Goal: Task Accomplishment & Management: Use online tool/utility

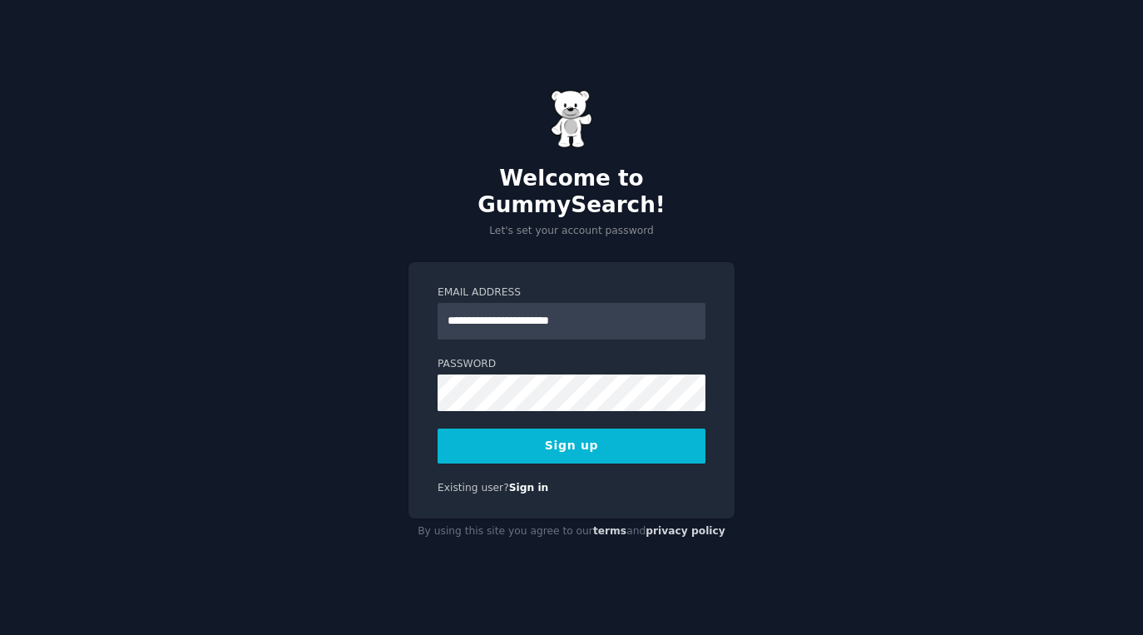
type input "**********"
click at [437, 428] on button "Sign up" at bounding box center [571, 445] width 268 height 35
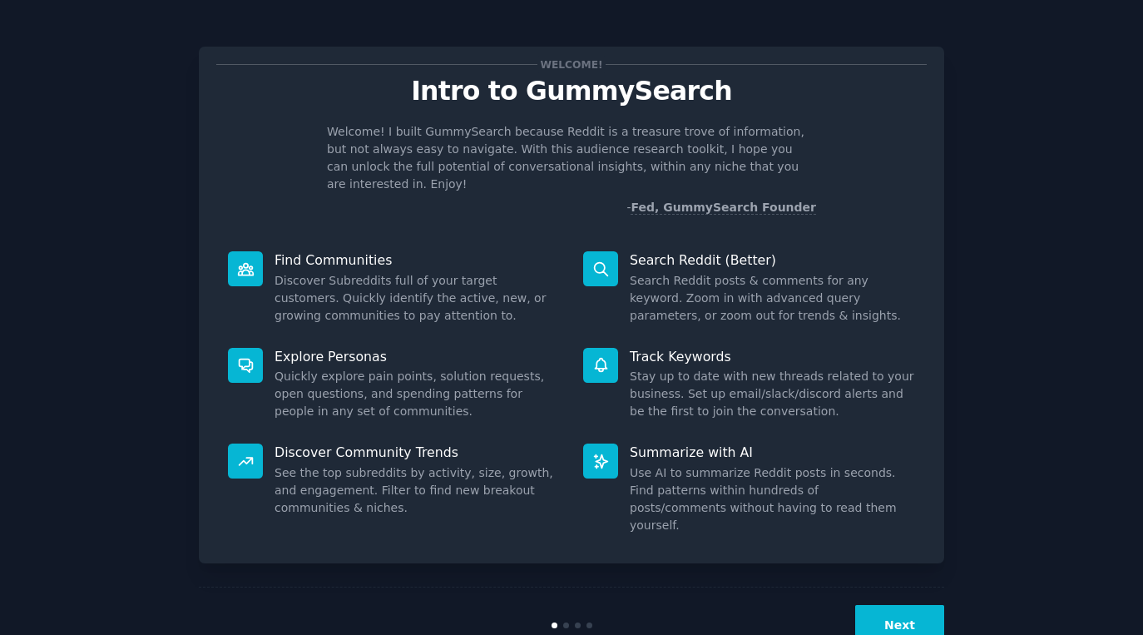
click at [875, 605] on button "Next" at bounding box center [899, 625] width 89 height 41
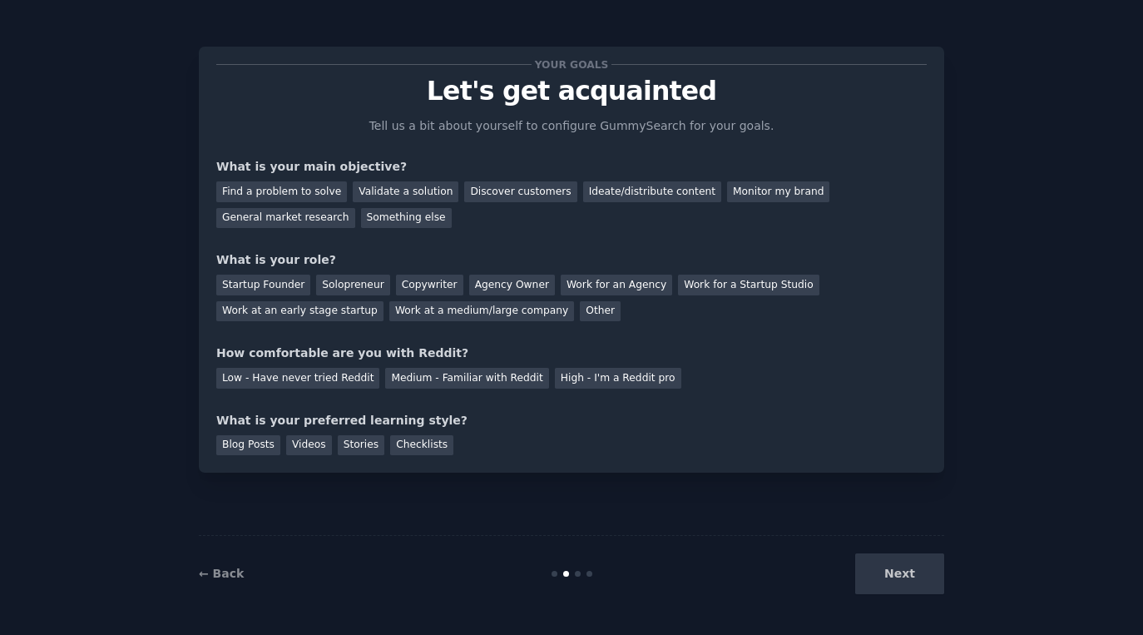
click at [882, 585] on div "Next" at bounding box center [819, 573] width 249 height 41
click at [319, 213] on div "General market research" at bounding box center [285, 218] width 139 height 21
click at [360, 289] on div "Solopreneur" at bounding box center [352, 284] width 73 height 21
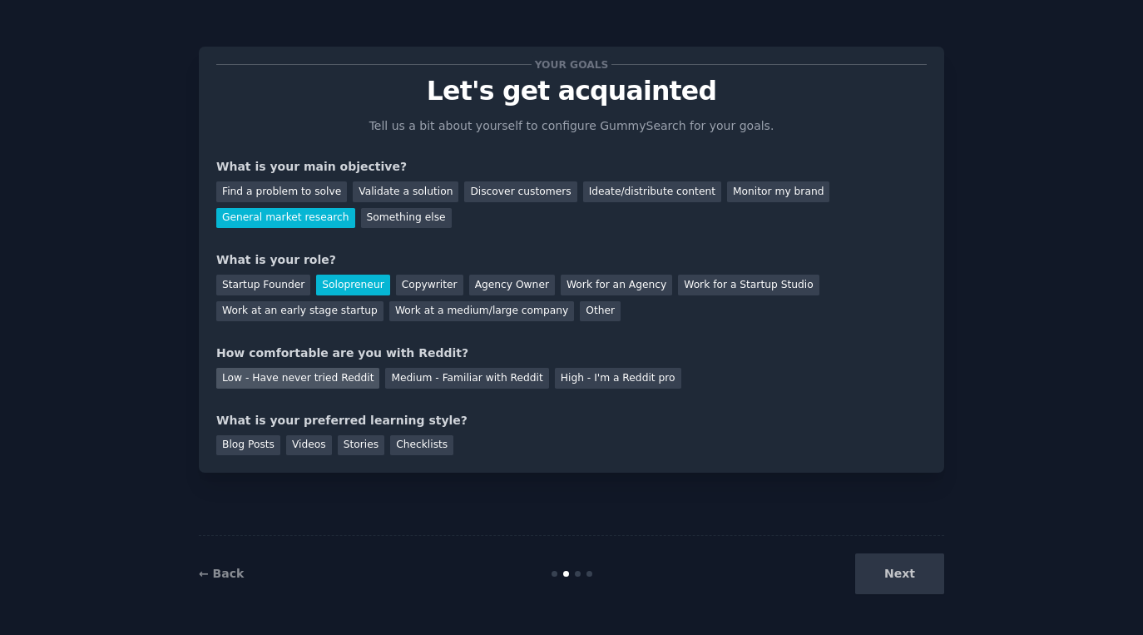
click at [345, 382] on div "Low - Have never tried Reddit" at bounding box center [297, 378] width 163 height 21
click at [316, 447] on div "Videos" at bounding box center [309, 445] width 46 height 21
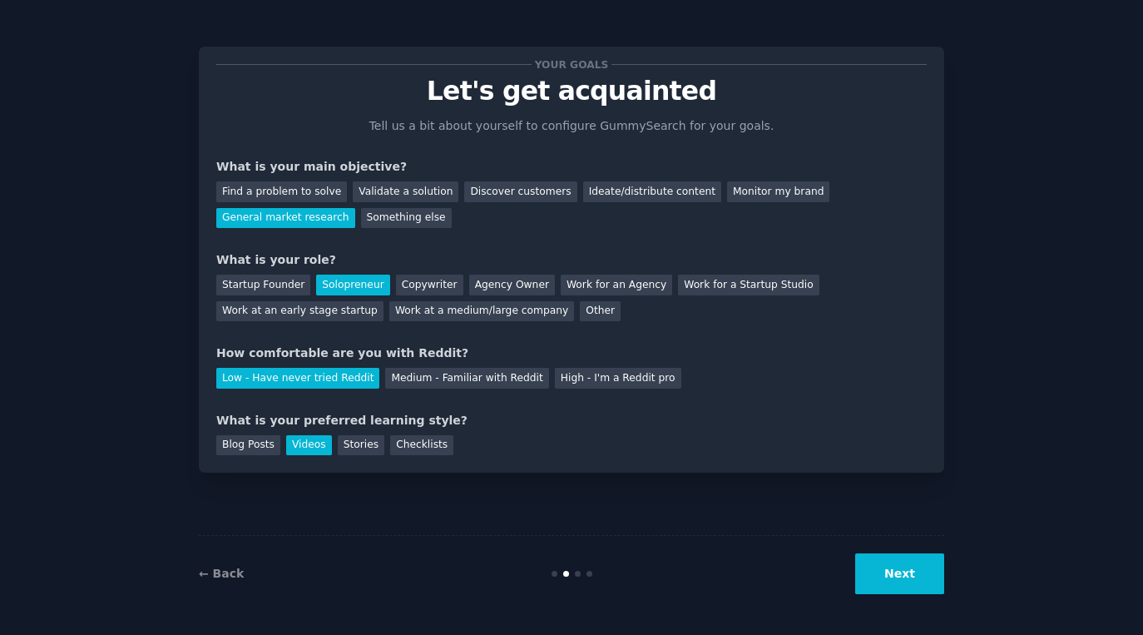
click at [882, 575] on button "Next" at bounding box center [899, 573] width 89 height 41
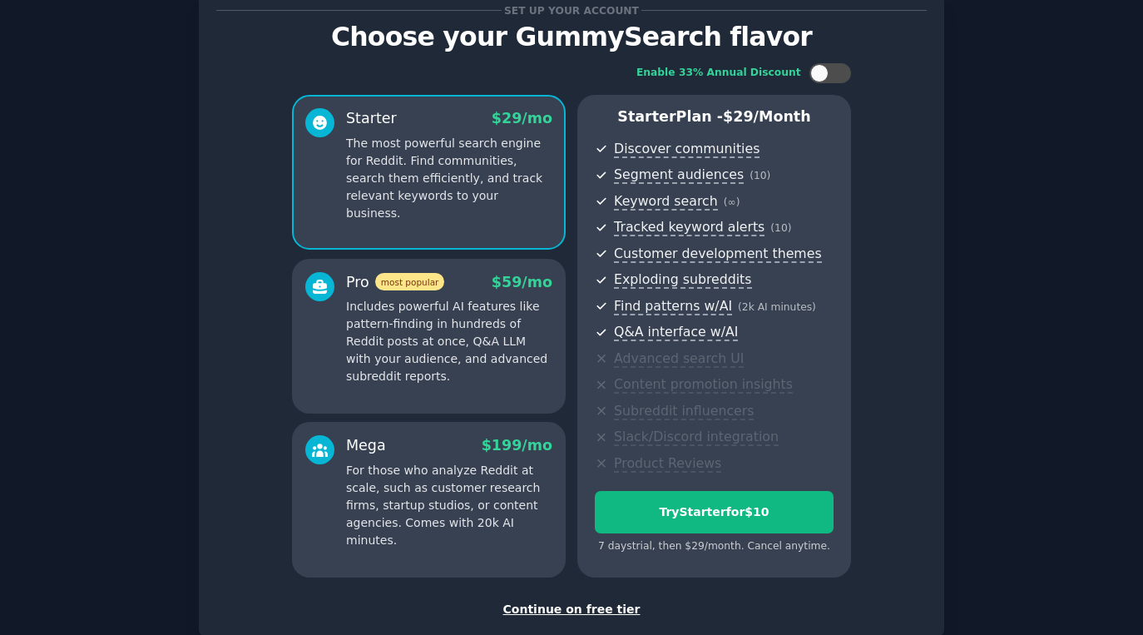
scroll to position [69, 0]
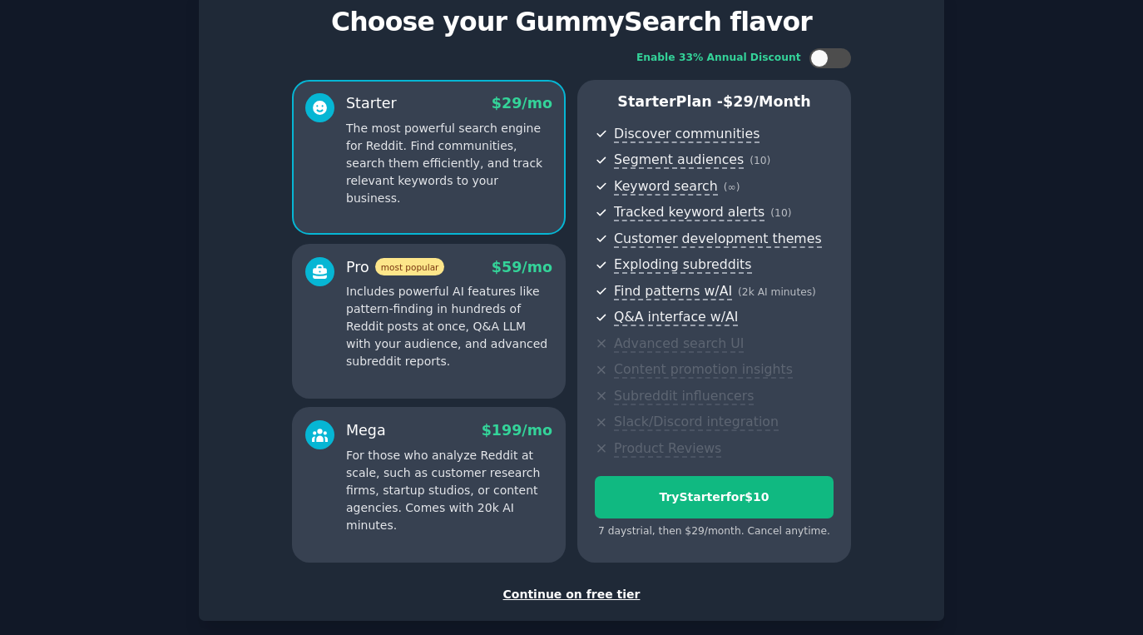
click at [614, 592] on div "Continue on free tier" at bounding box center [571, 593] width 710 height 17
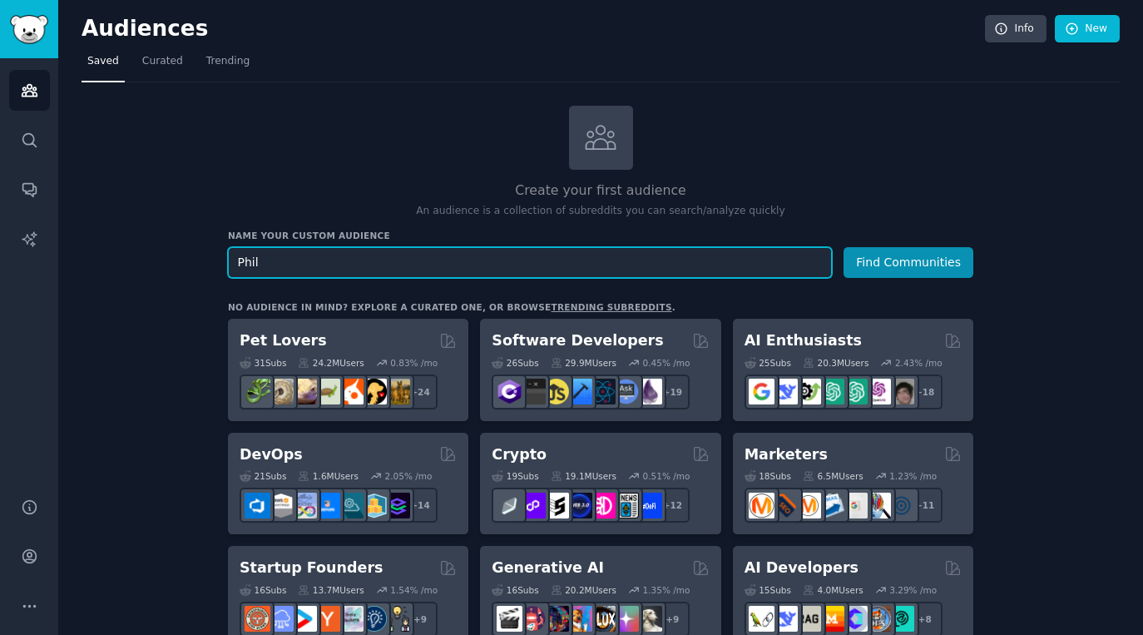
type input "Philo"
type input "C"
type input "Everyday Philosophers"
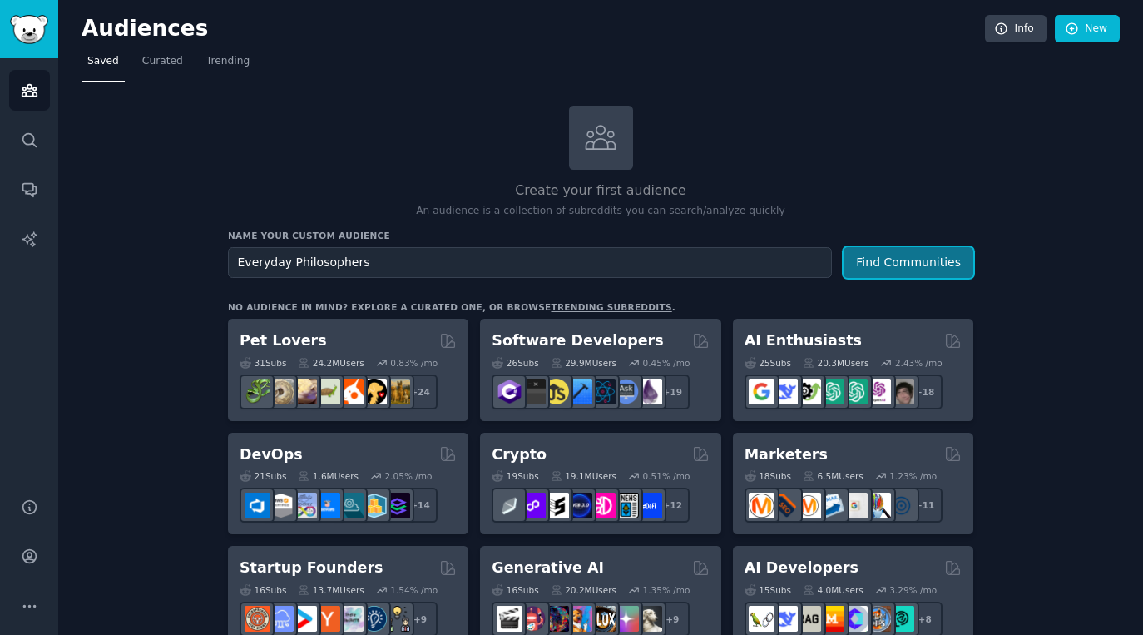
click at [897, 264] on button "Find Communities" at bounding box center [908, 262] width 130 height 31
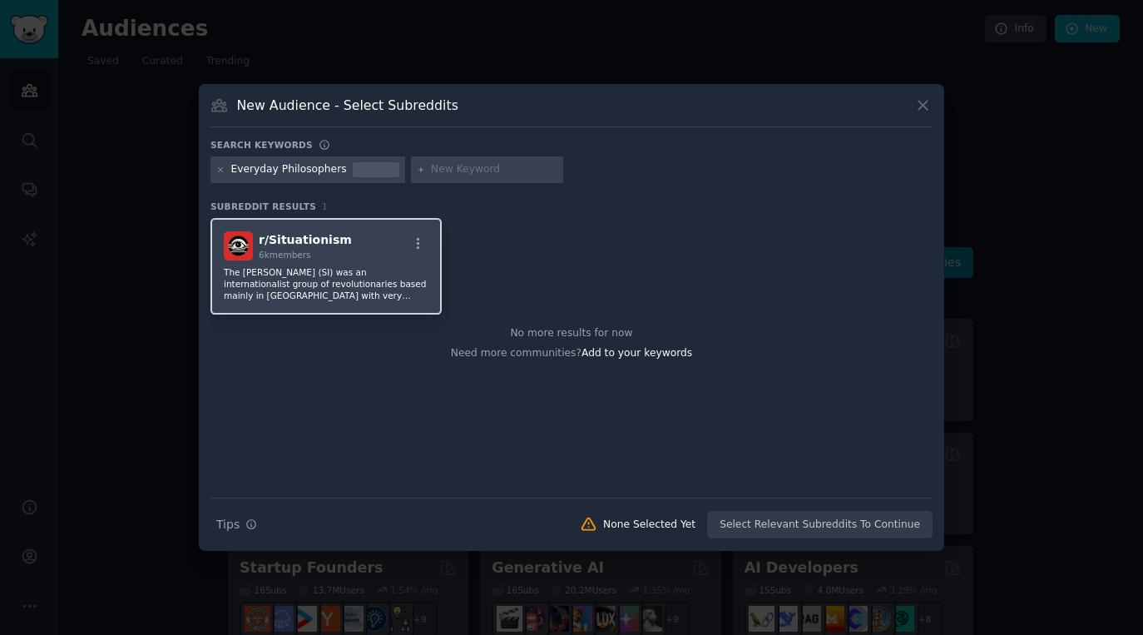
click at [309, 289] on p "The Situationist International (SI) was an internationalist group of revolution…" at bounding box center [326, 283] width 205 height 35
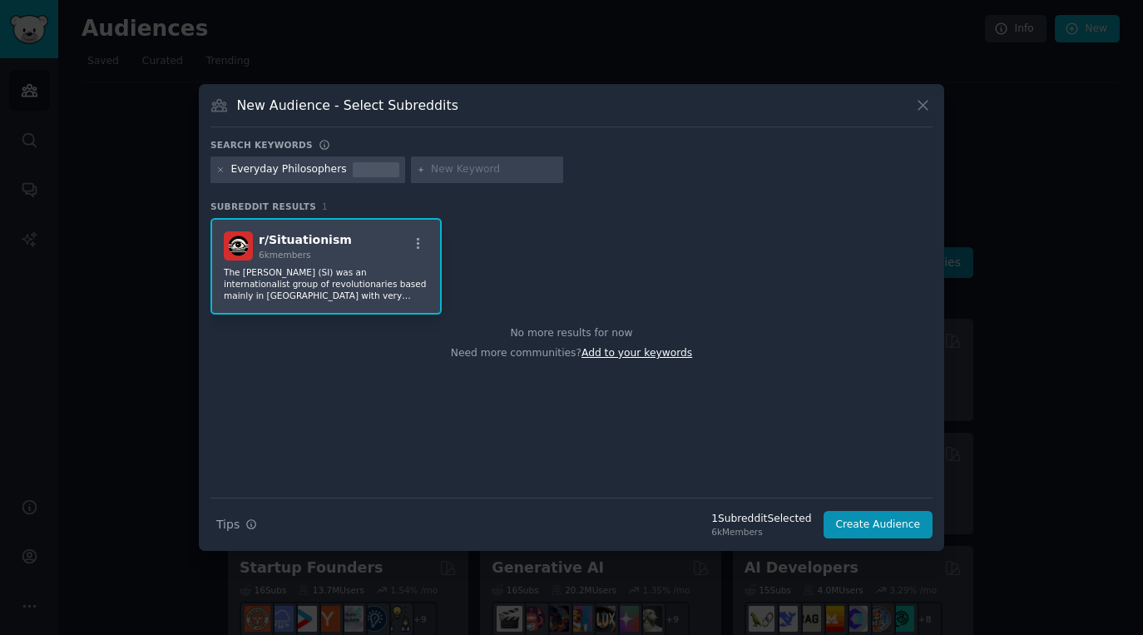
click at [615, 356] on span "Add to your keywords" at bounding box center [636, 353] width 111 height 12
type input "Thoughtful Creatives"
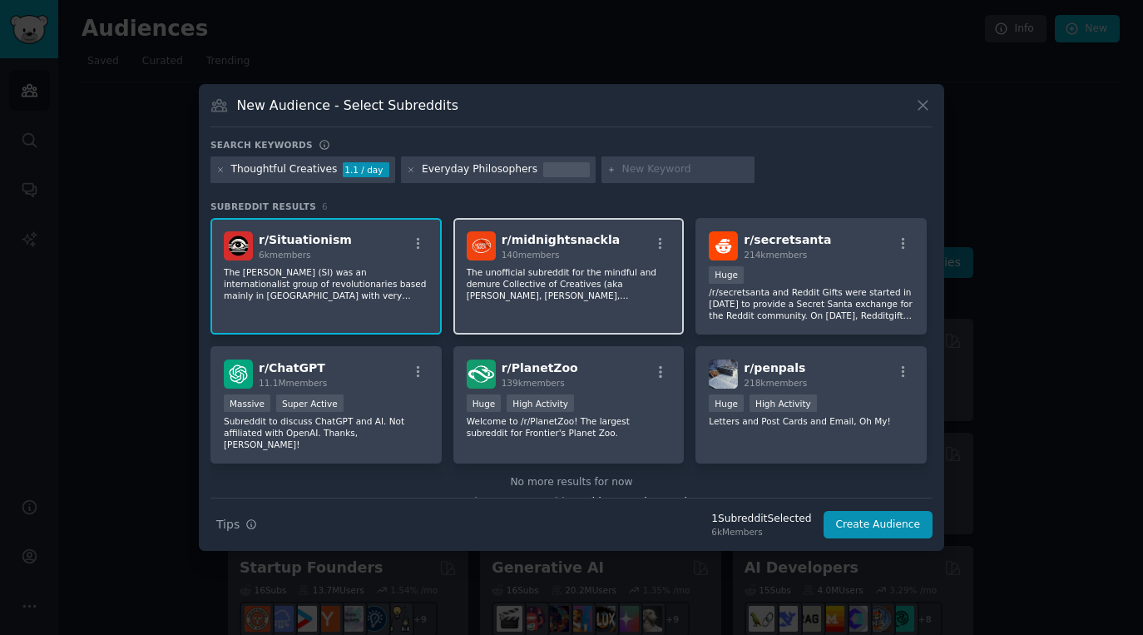
scroll to position [12, 0]
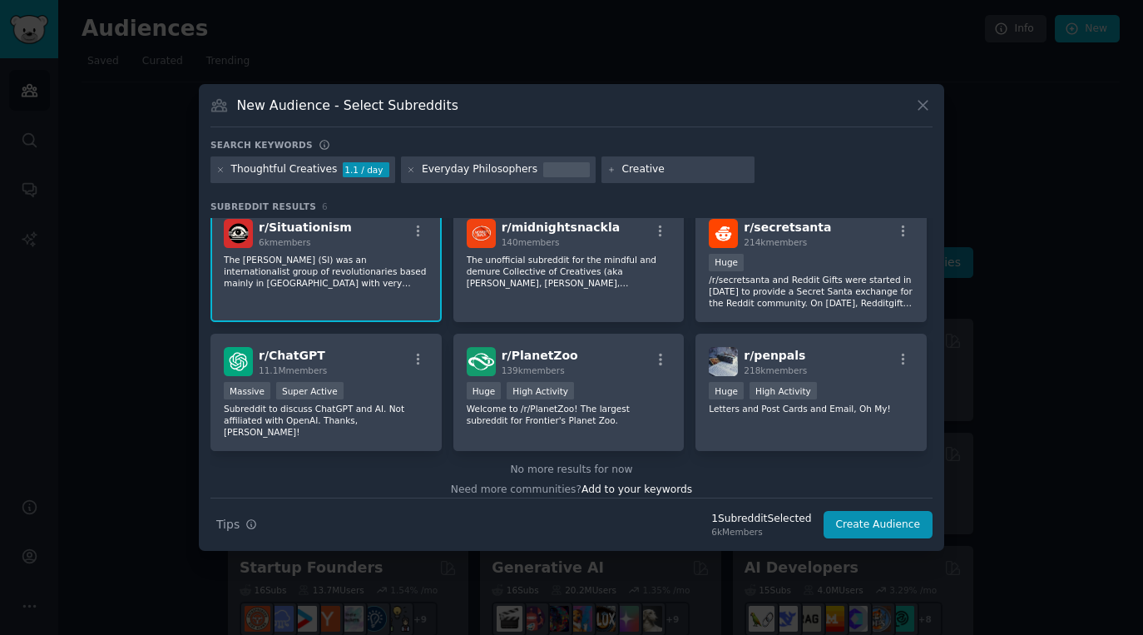
type input "Creatives"
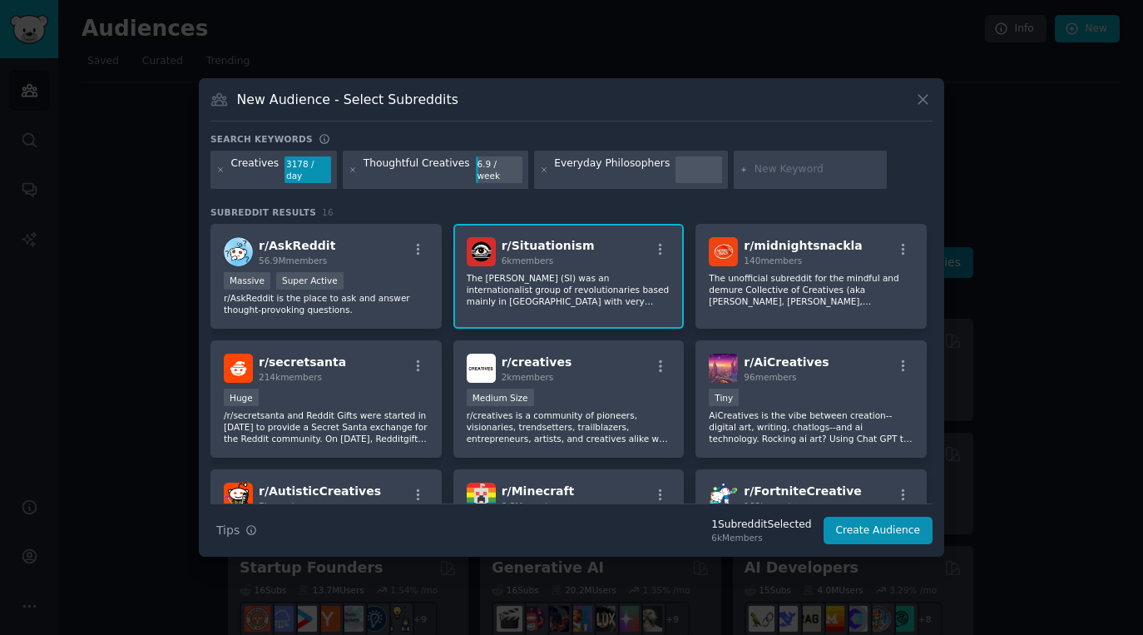
click at [586, 272] on p "The Situationist International (SI) was an internationalist group of revolution…" at bounding box center [569, 289] width 205 height 35
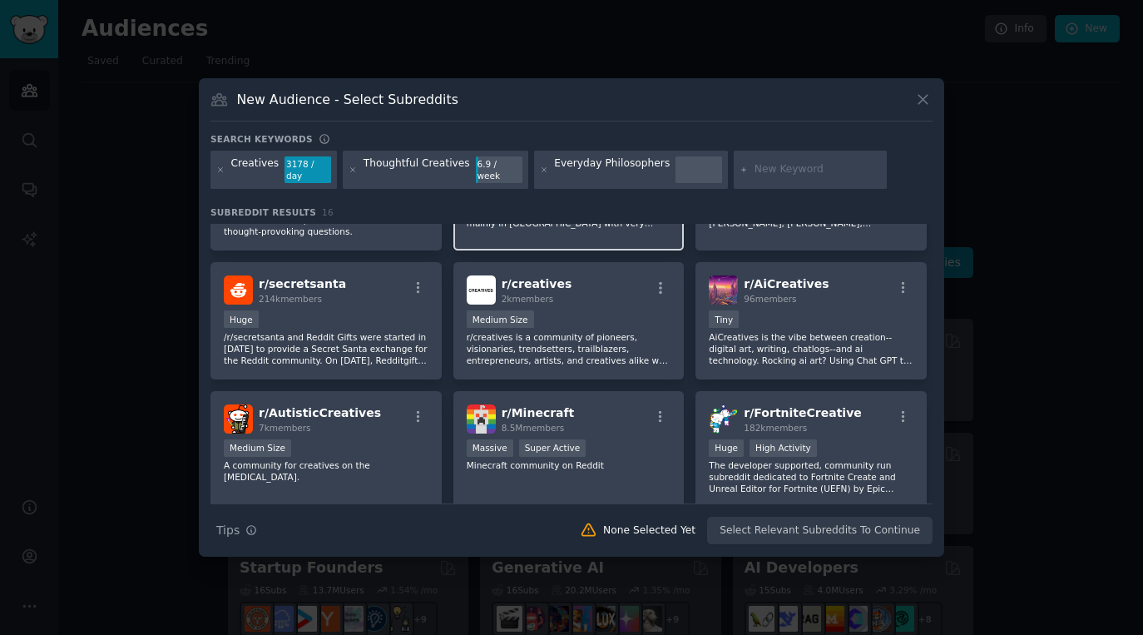
scroll to position [103, 0]
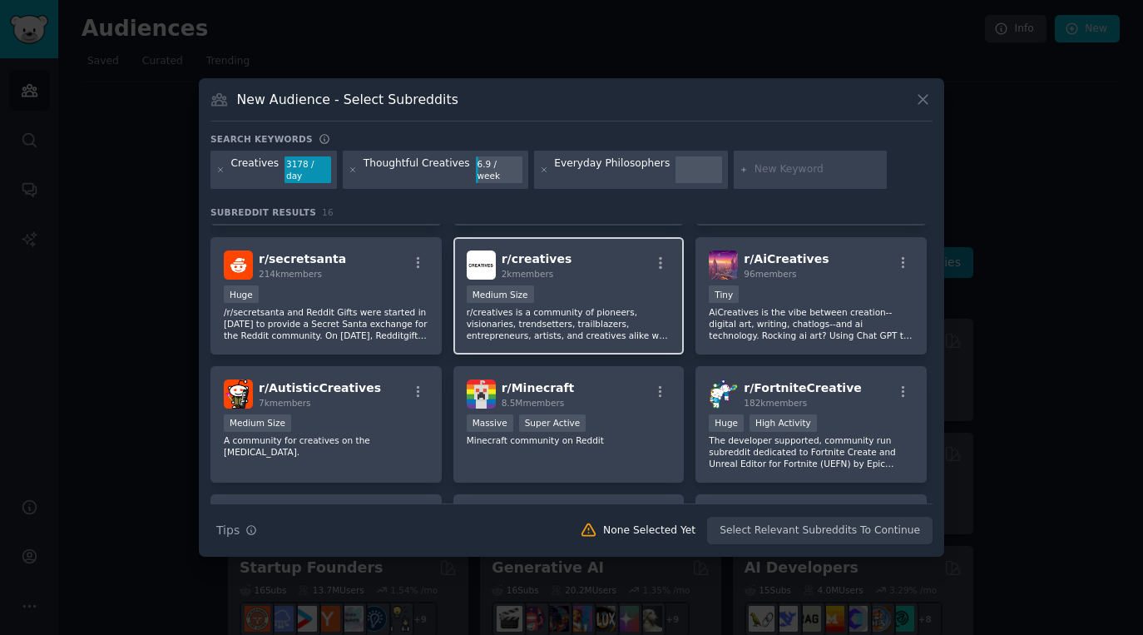
click at [586, 274] on div "r/ creatives 2k members Medium Size r/creatives is a community of pioneers, vis…" at bounding box center [568, 295] width 231 height 117
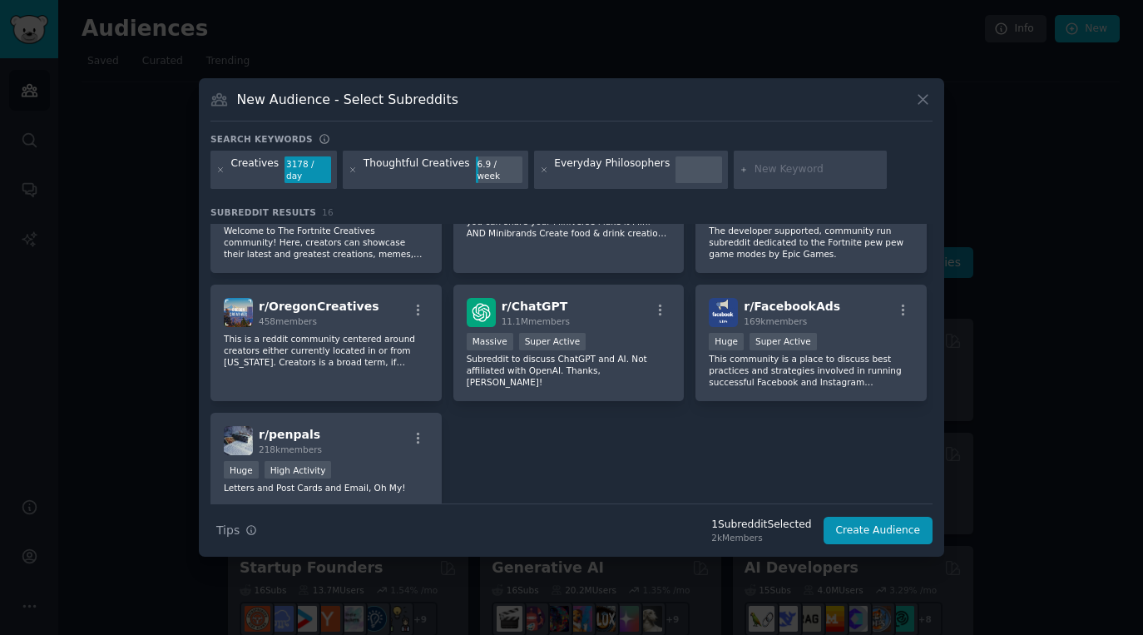
scroll to position [503, 0]
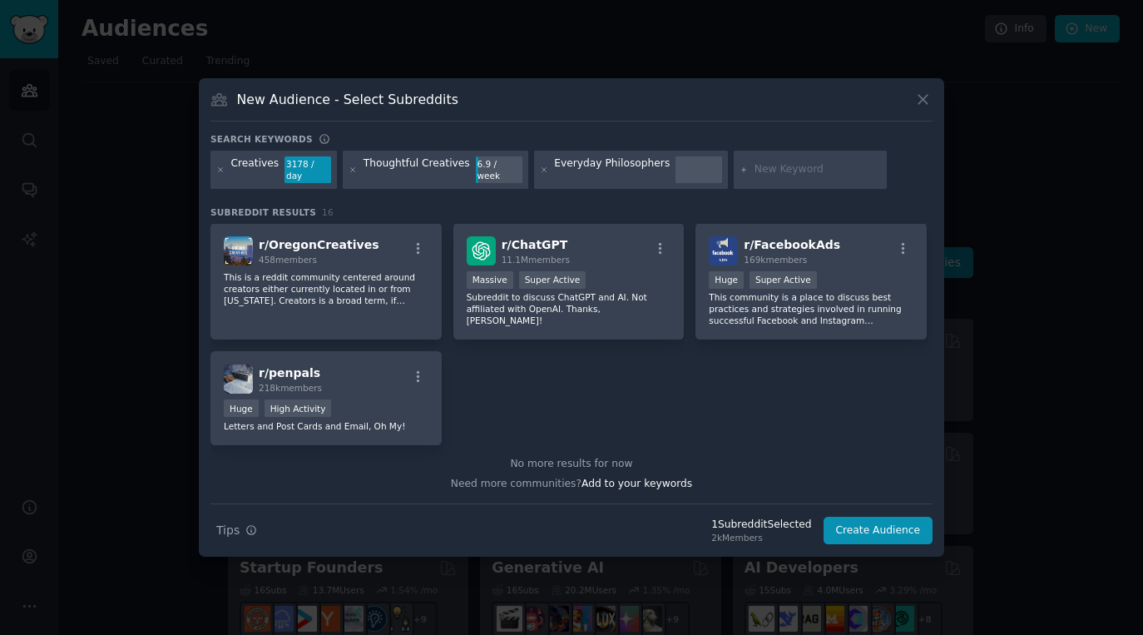
click at [772, 165] on input "text" at bounding box center [817, 169] width 126 height 15
type input "Philosophers"
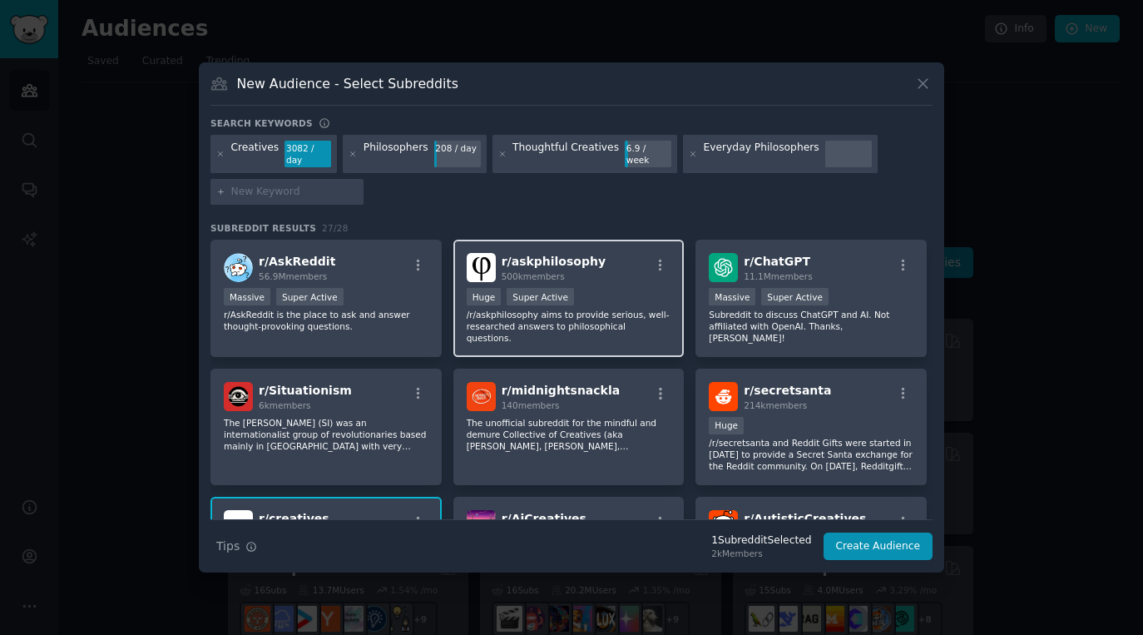
click at [603, 309] on p "/r/askphilosophy aims to provide serious, well-researched answers to philosophi…" at bounding box center [569, 326] width 205 height 35
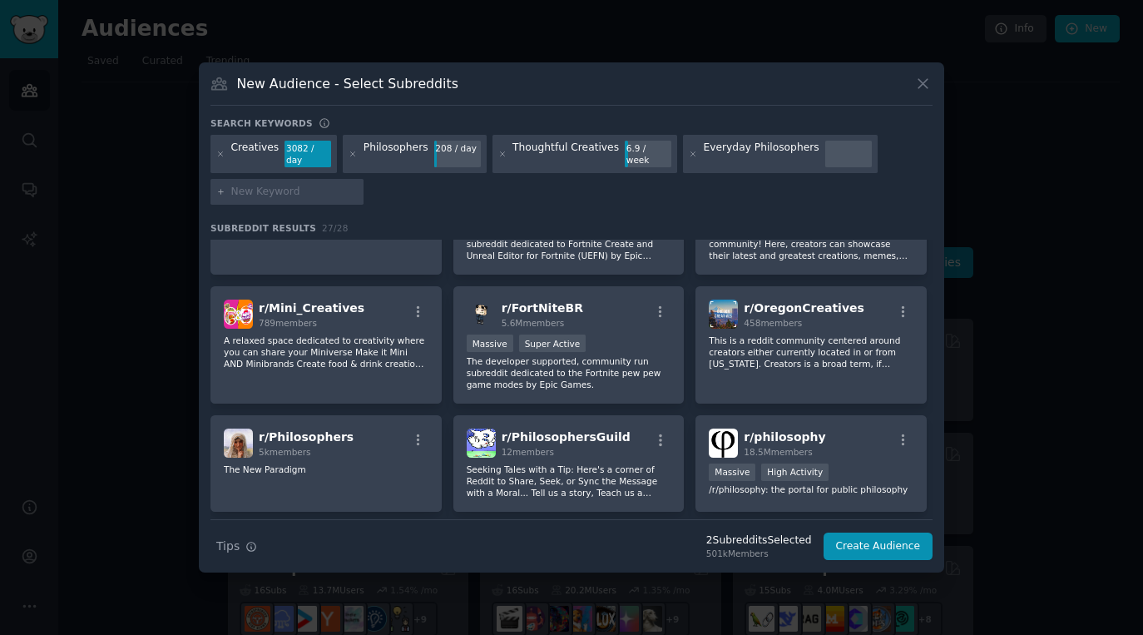
scroll to position [502, 0]
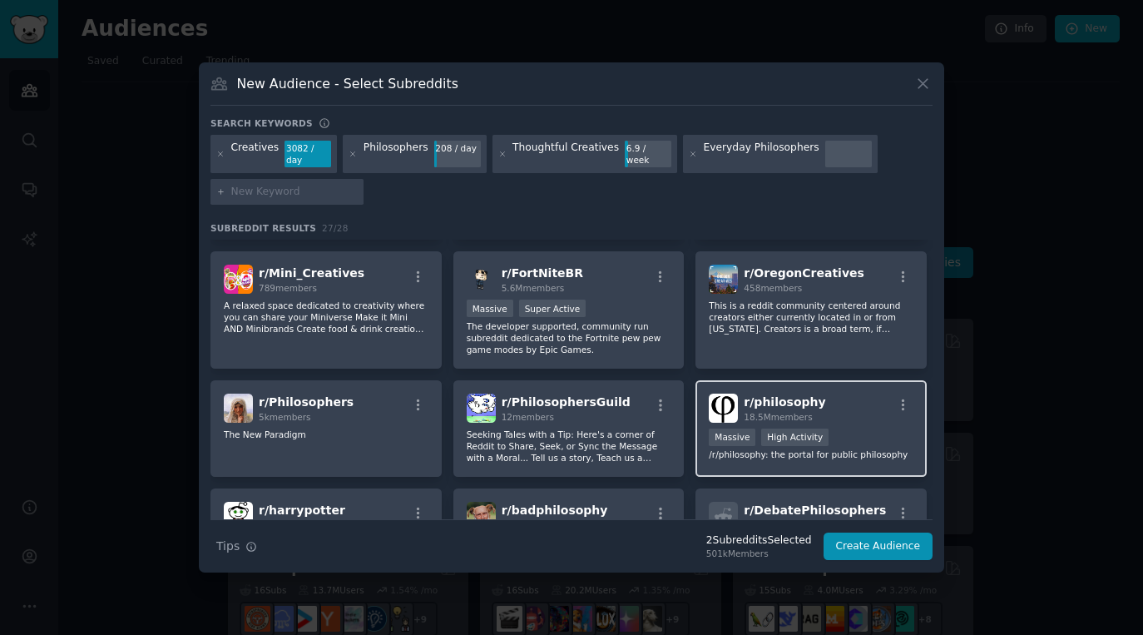
click at [851, 428] on div "Massive High Activity" at bounding box center [811, 438] width 205 height 21
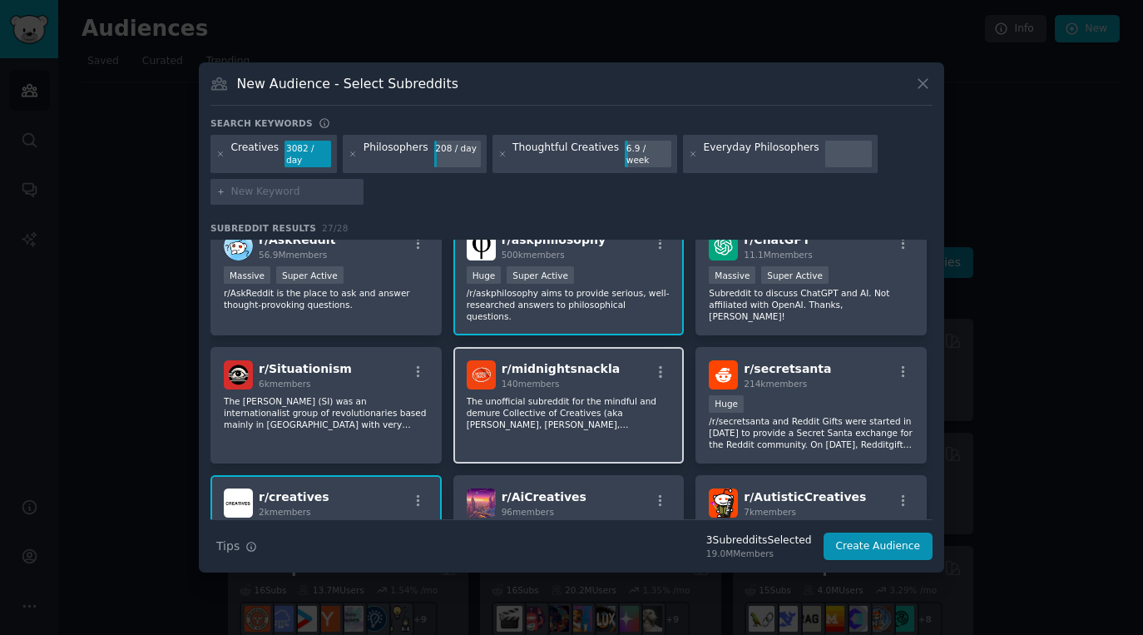
scroll to position [0, 0]
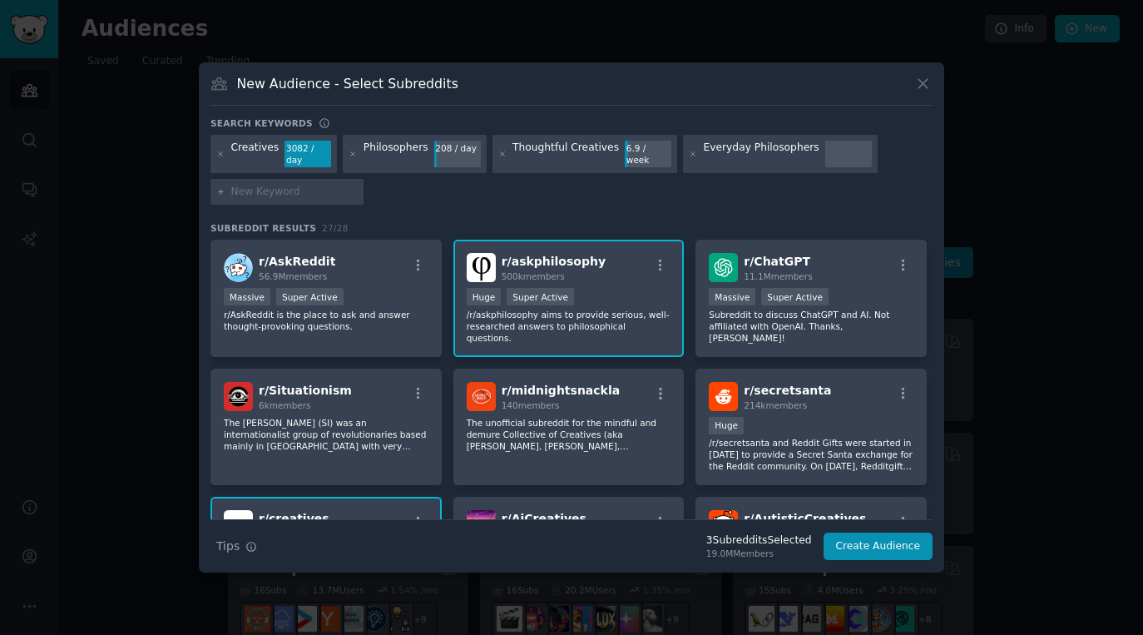
click at [264, 195] on input "text" at bounding box center [294, 192] width 126 height 15
type input "explorers"
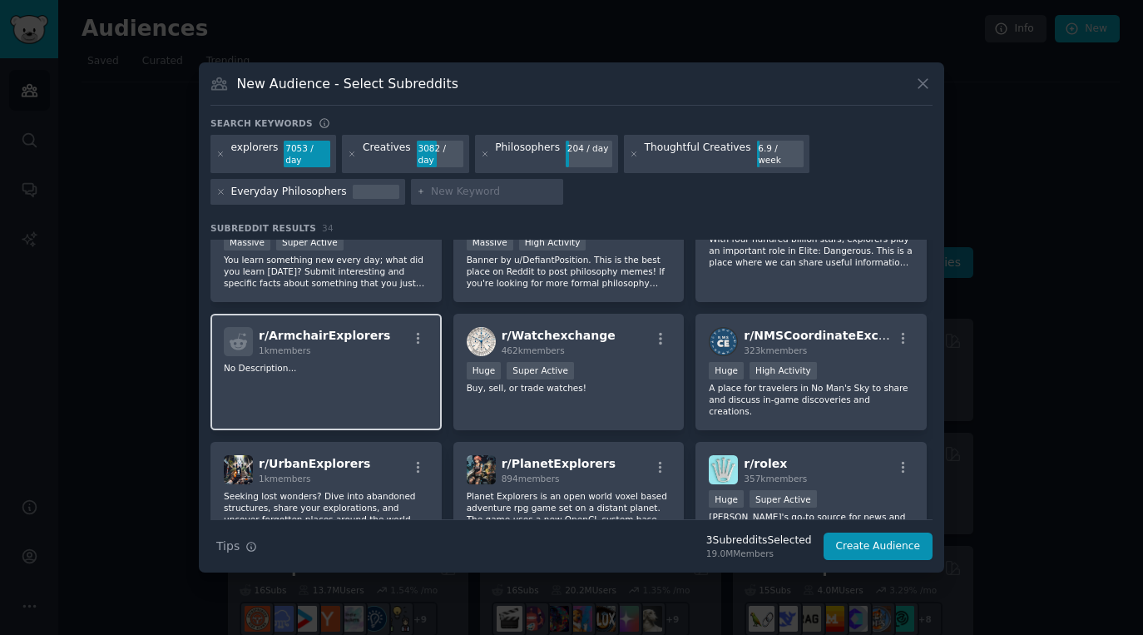
scroll to position [961, 0]
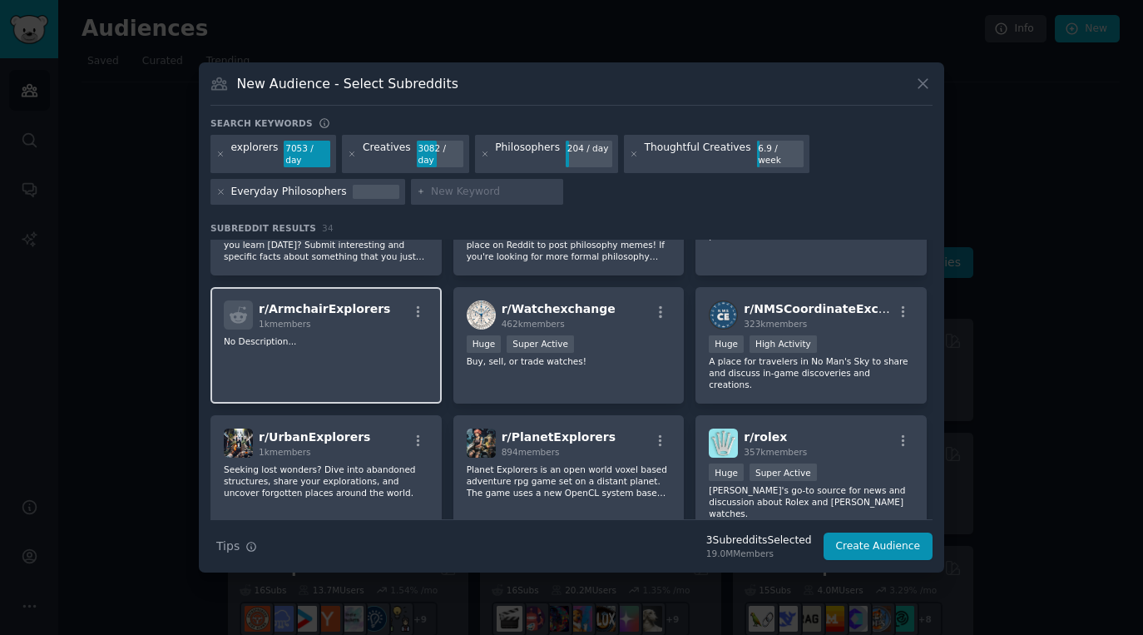
click at [362, 463] on p "Seeking lost wonders? Dive into abandoned structures, share your explorations, …" at bounding box center [326, 480] width 205 height 35
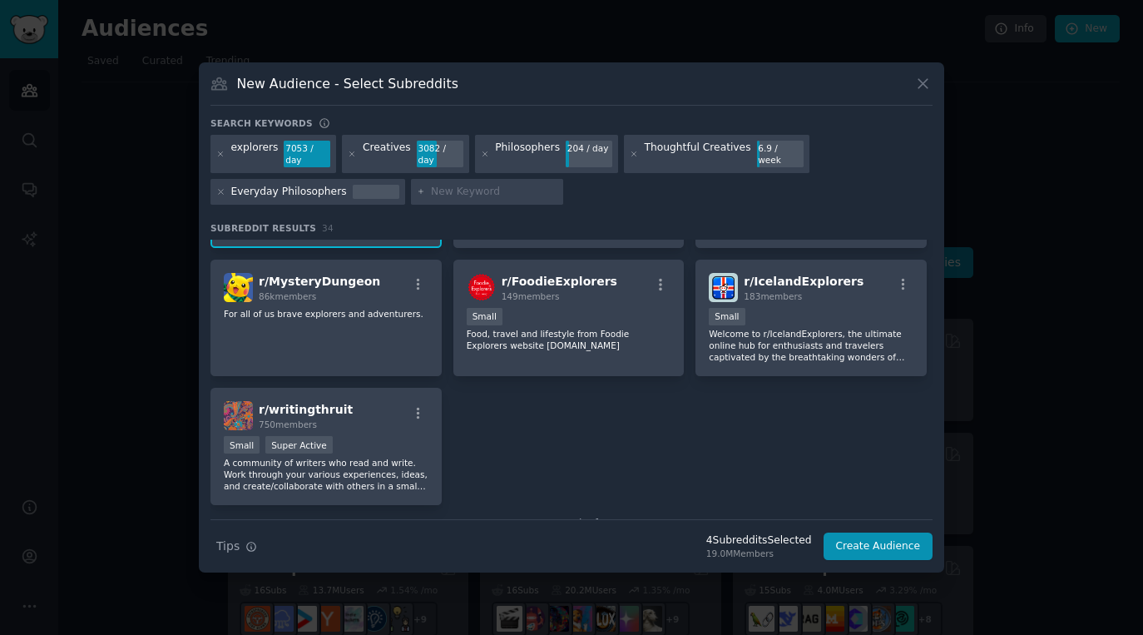
scroll to position [1251, 0]
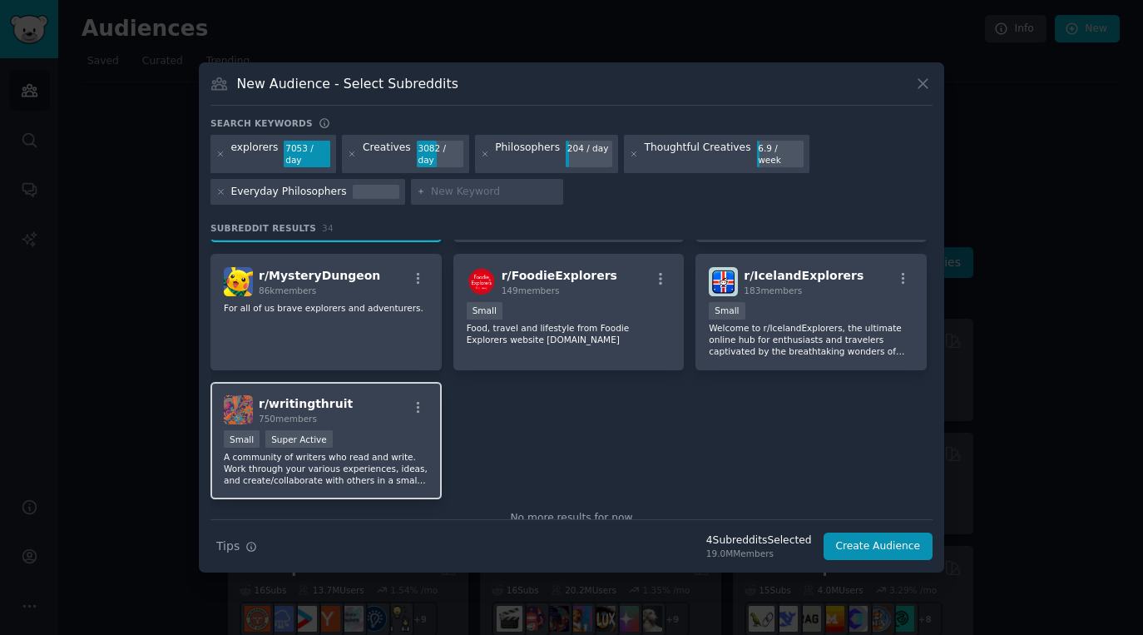
click at [378, 451] on p "A community of writers who read and write. Work through your various experience…" at bounding box center [326, 468] width 205 height 35
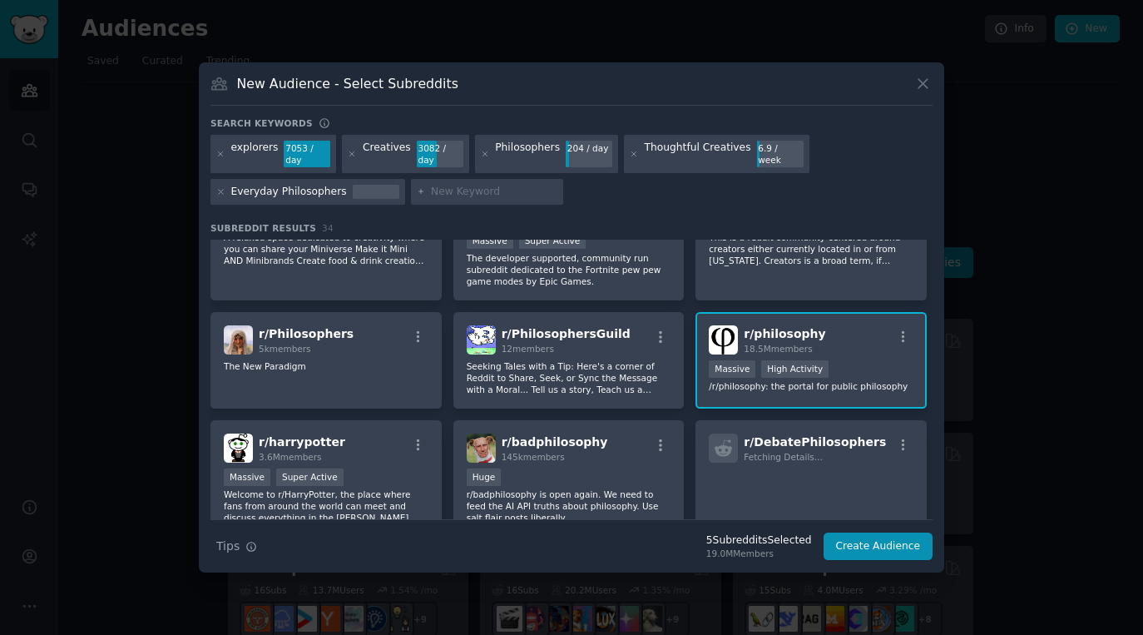
scroll to position [686, 0]
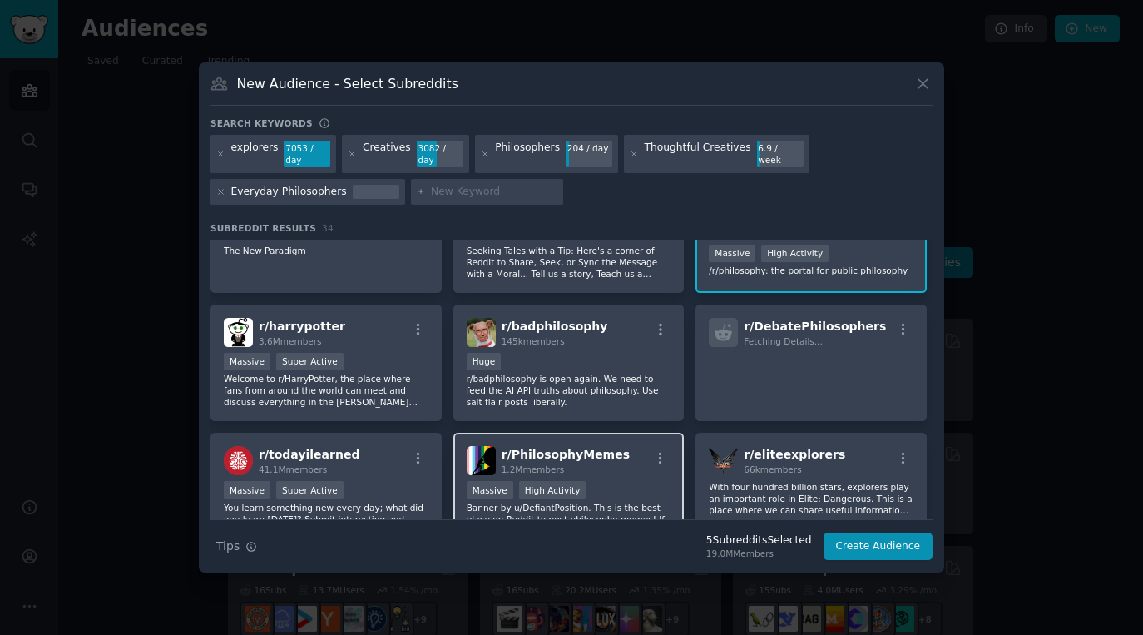
click at [599, 463] on div "1.2M members" at bounding box center [565, 469] width 128 height 12
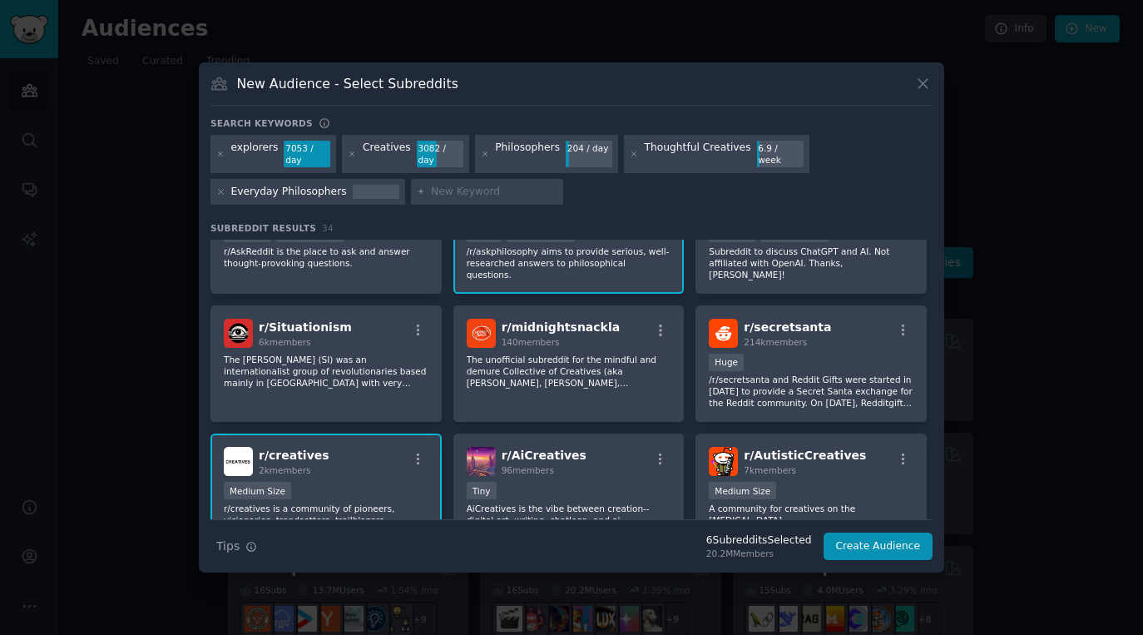
scroll to position [0, 0]
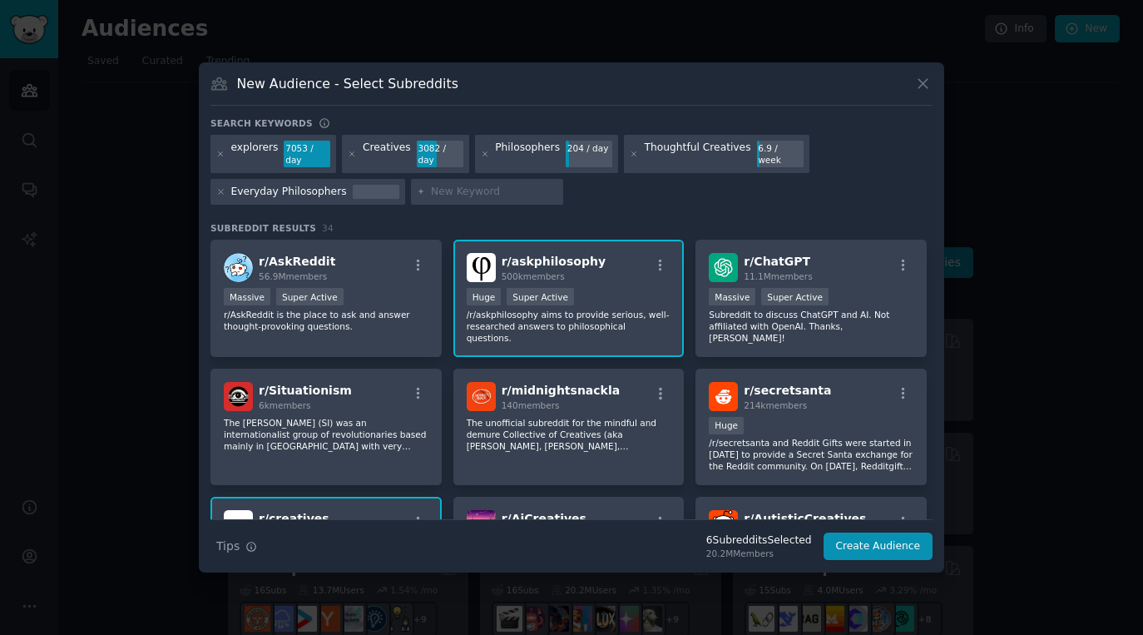
click at [440, 190] on input "text" at bounding box center [494, 192] width 126 height 15
type input "adventure travel"
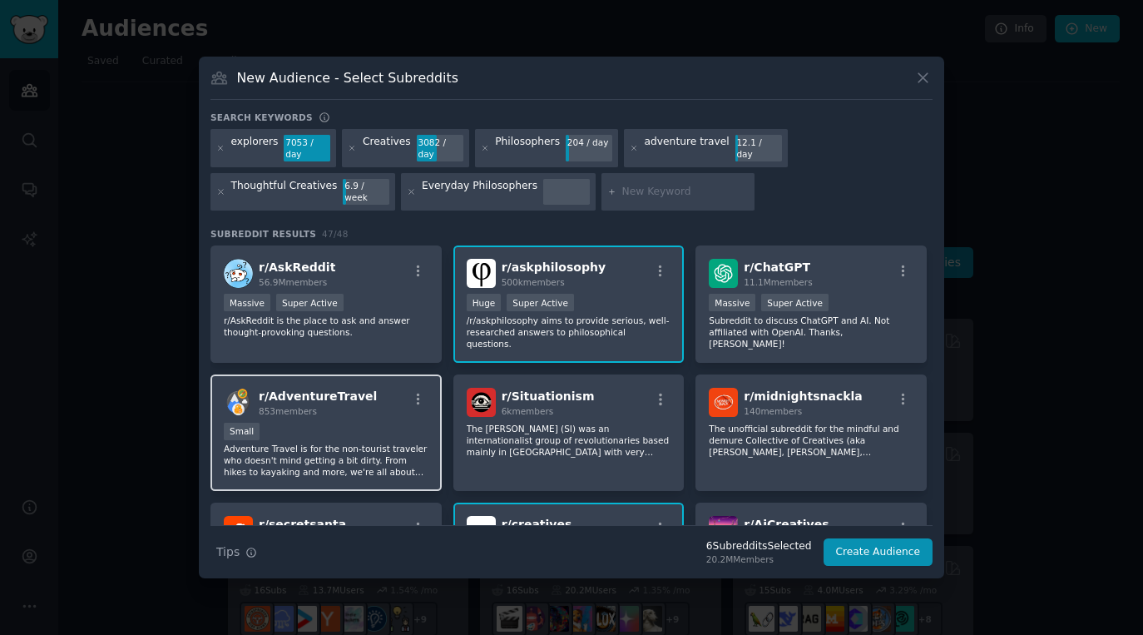
click at [364, 422] on div "Small" at bounding box center [326, 432] width 205 height 21
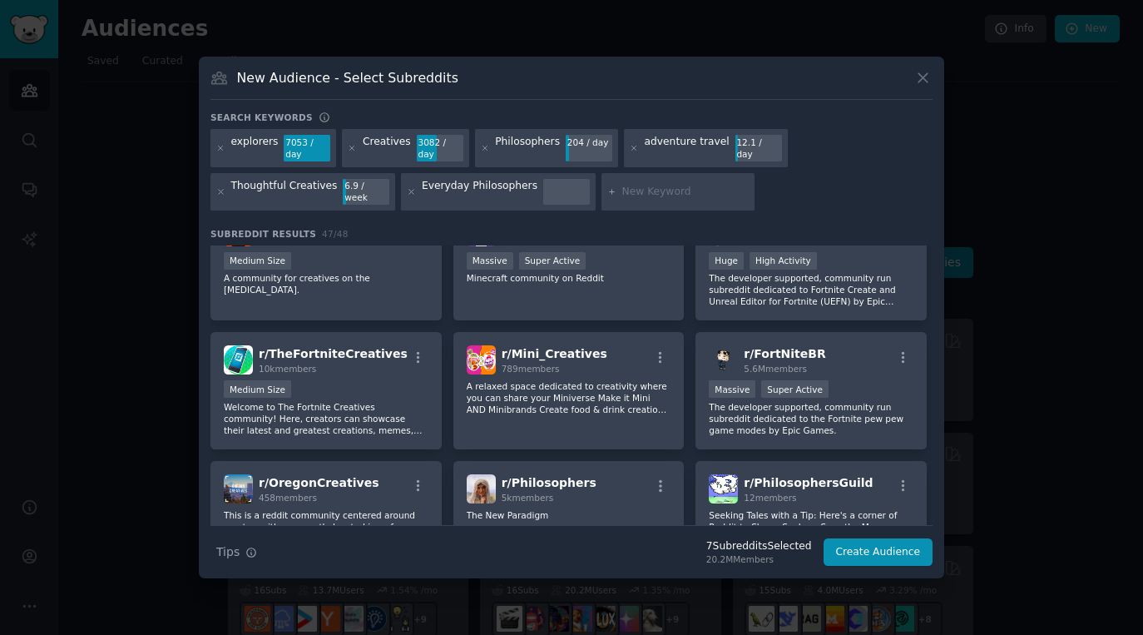
scroll to position [517, 0]
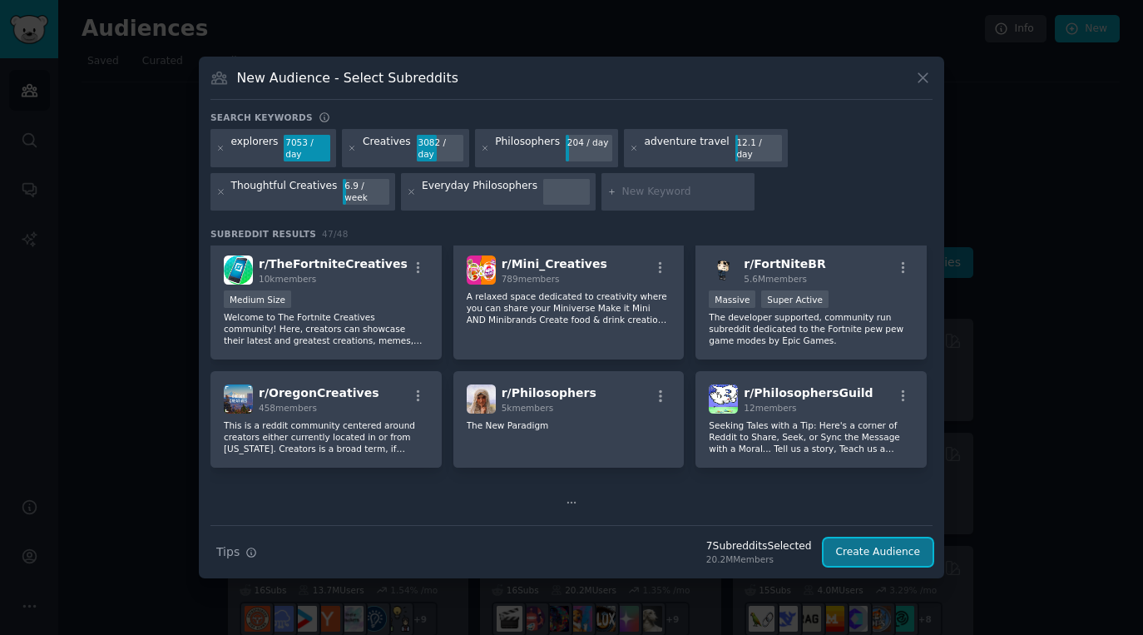
click at [866, 541] on button "Create Audience" at bounding box center [878, 552] width 110 height 28
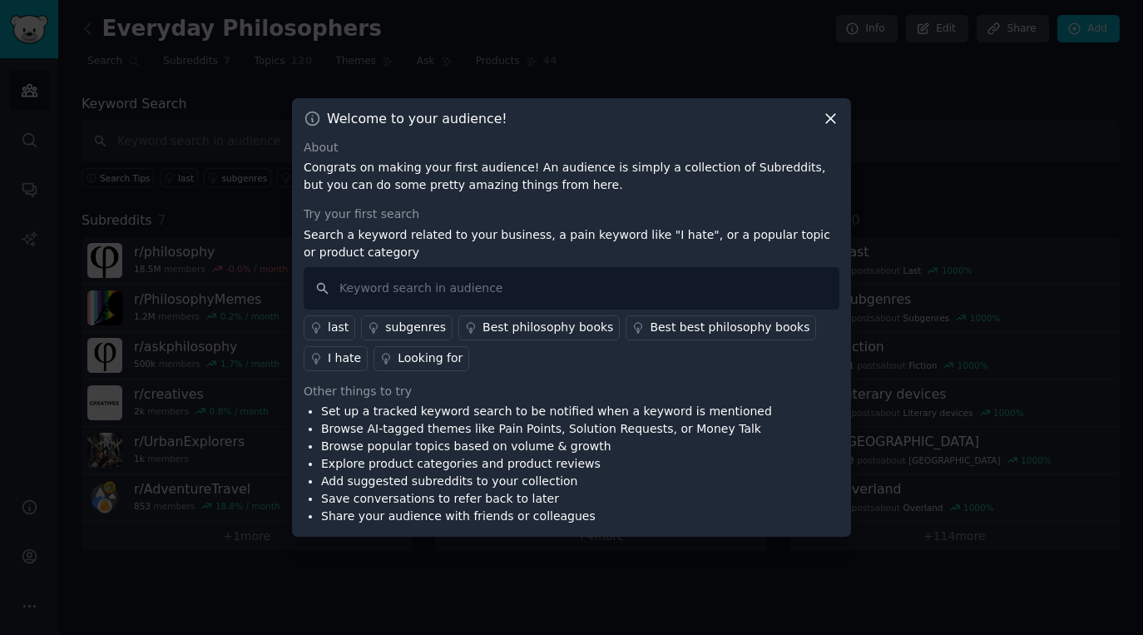
click at [416, 331] on div "subgenres" at bounding box center [415, 327] width 61 height 17
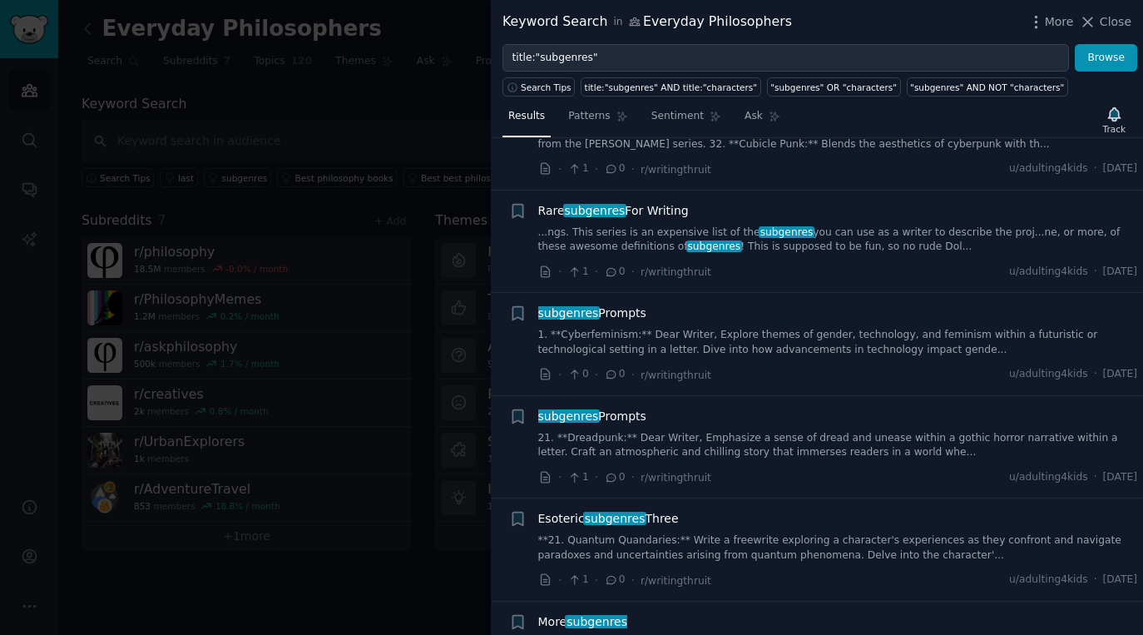
scroll to position [810, 0]
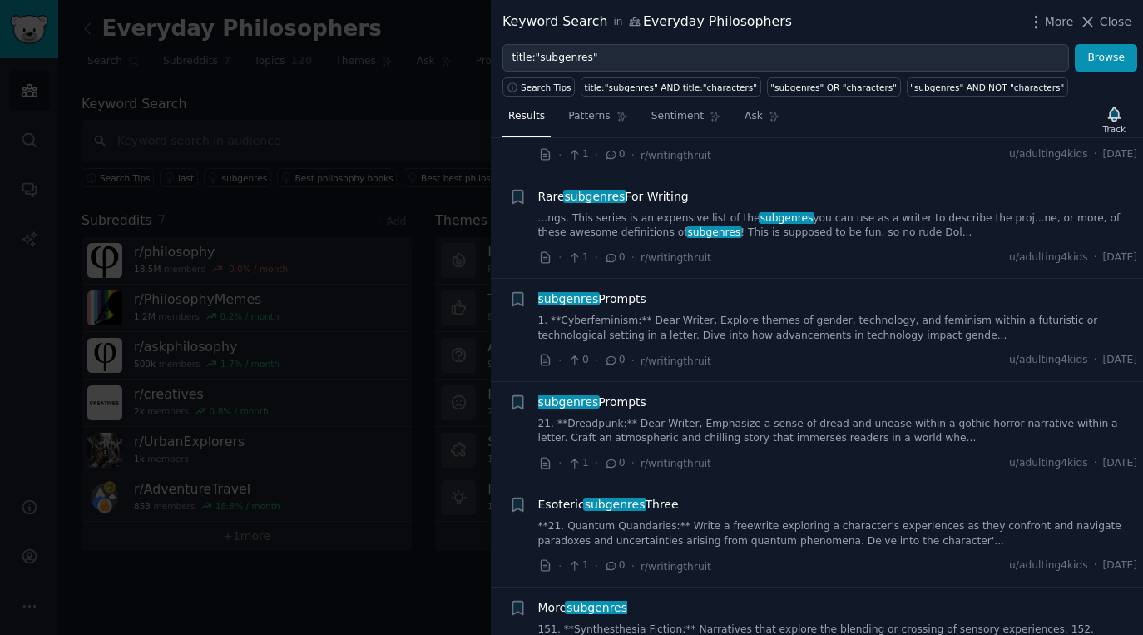
click at [407, 573] on div at bounding box center [571, 317] width 1143 height 635
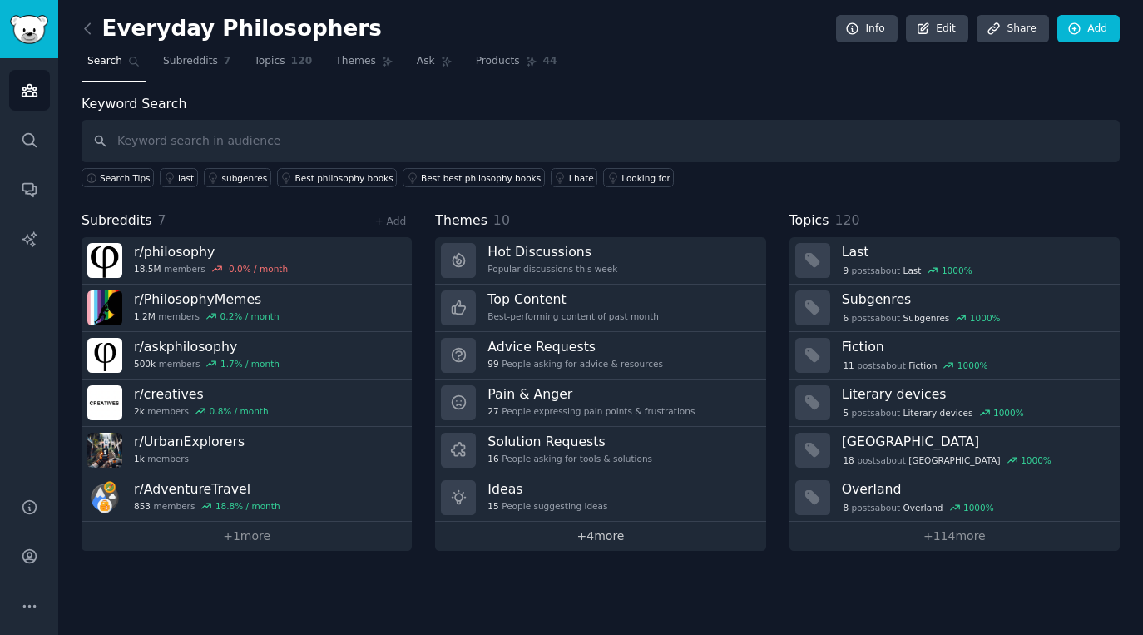
click at [563, 536] on link "+ 4 more" at bounding box center [600, 535] width 330 height 29
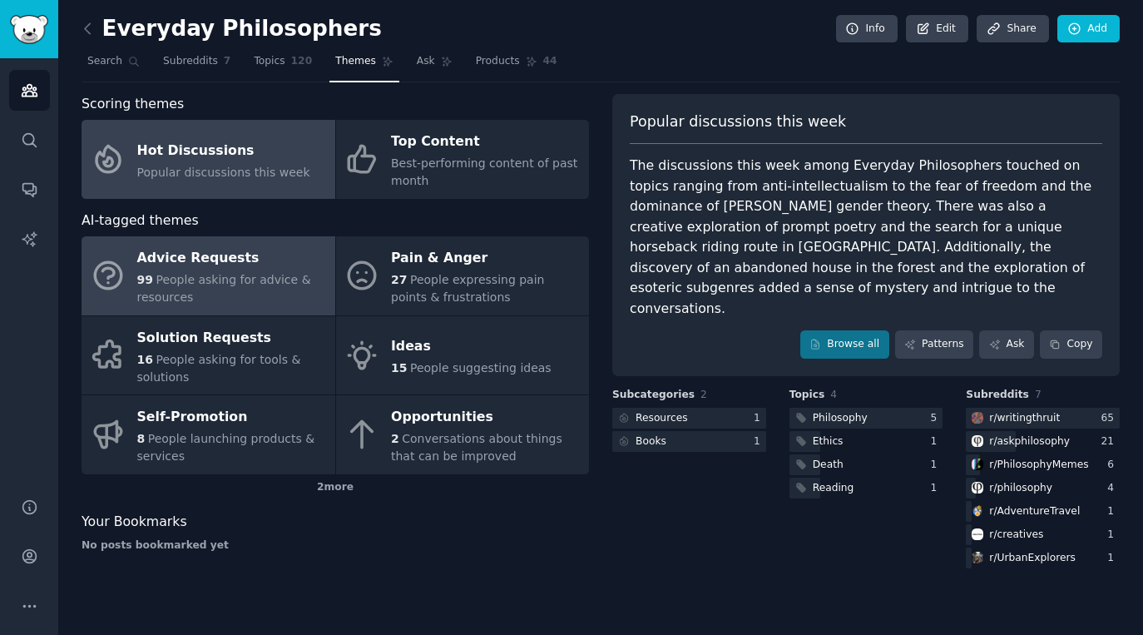
click at [277, 271] on div "99 People asking for advice & resources" at bounding box center [232, 288] width 190 height 35
